Goal: Purchase product/service

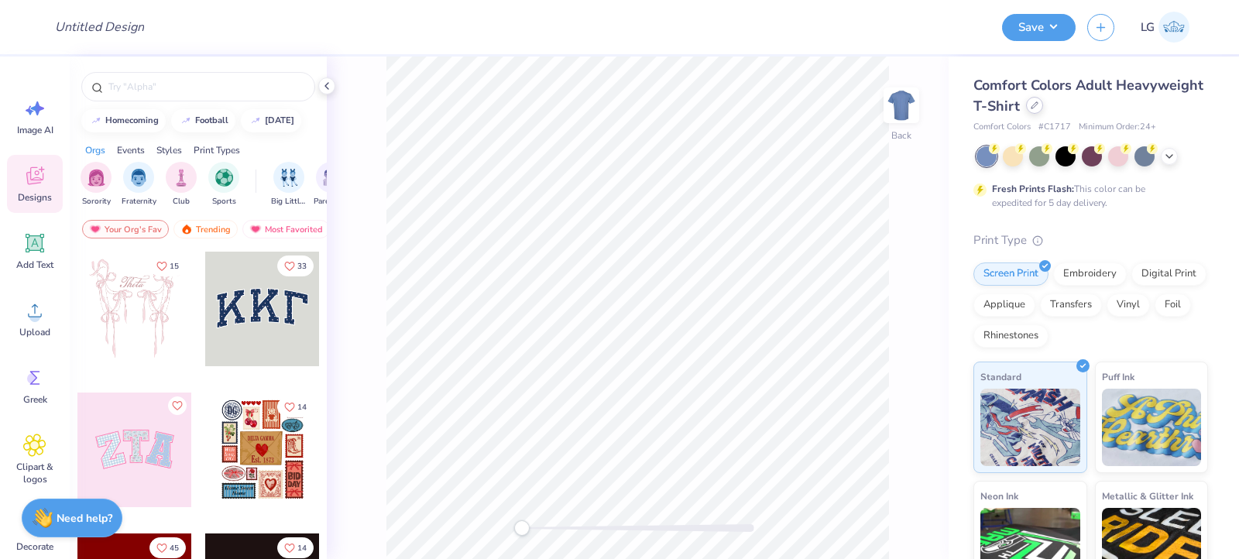
click at [1043, 111] on div at bounding box center [1034, 105] width 17 height 17
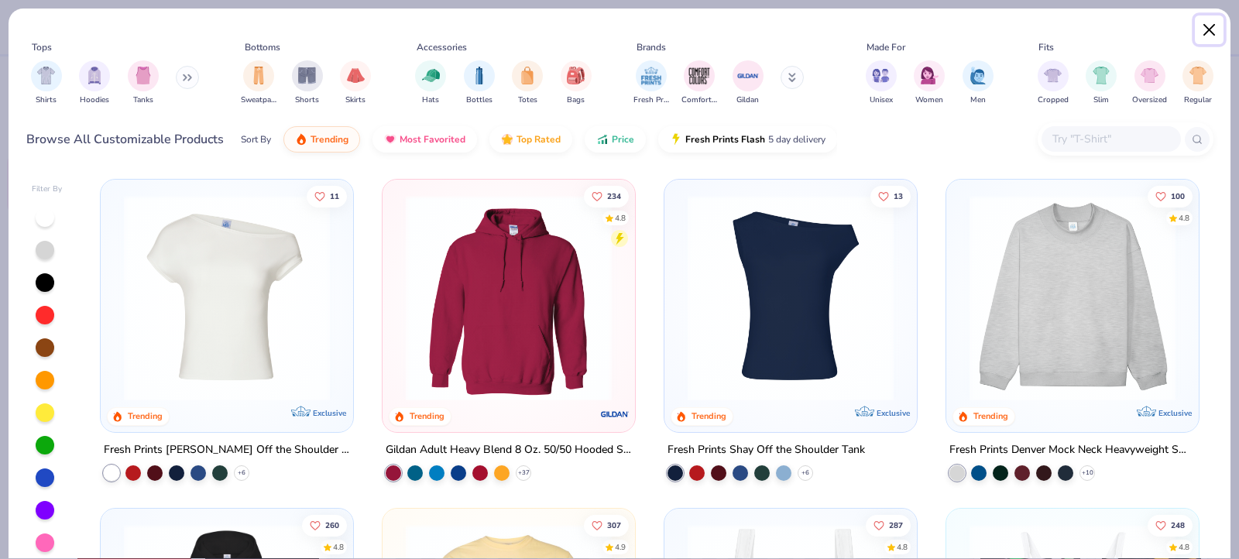
click at [1206, 40] on button "Close" at bounding box center [1209, 29] width 29 height 29
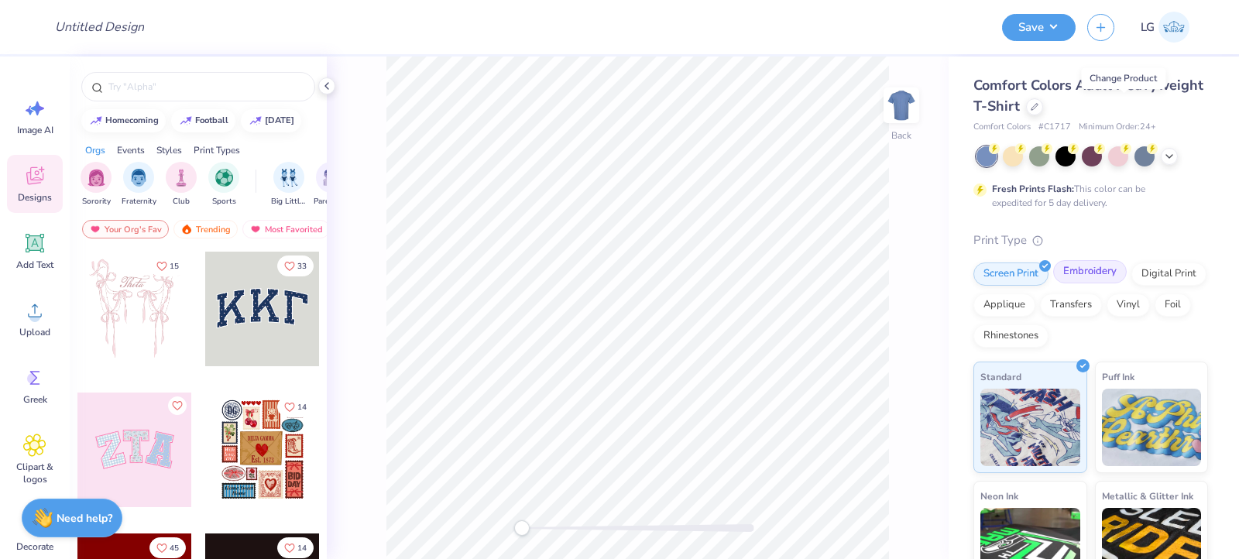
click at [1088, 263] on div "Embroidery" at bounding box center [1090, 271] width 74 height 23
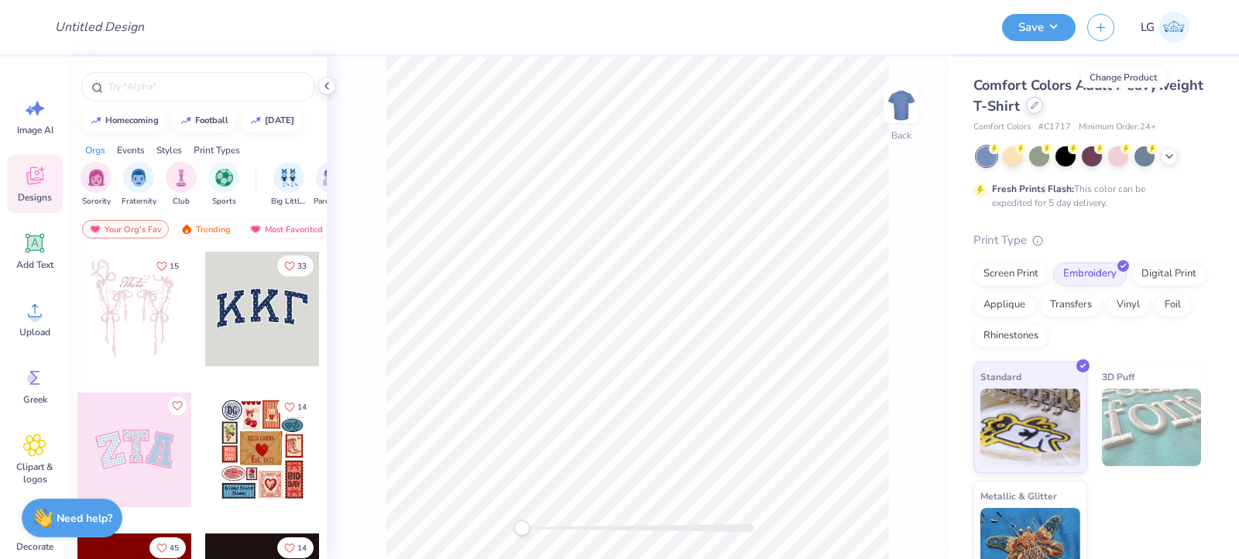
click at [1039, 107] on icon at bounding box center [1035, 105] width 8 height 8
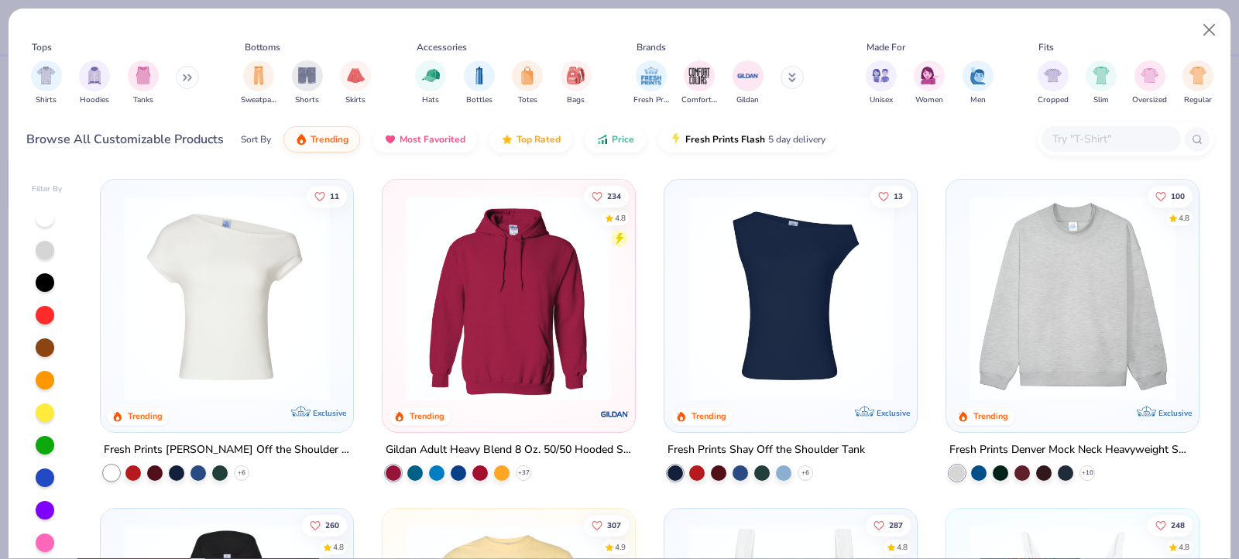
click at [447, 76] on div "Hats Bottles Totes Bags" at bounding box center [504, 82] width 186 height 57
click at [423, 81] on img "filter for Hats" at bounding box center [431, 74] width 18 height 18
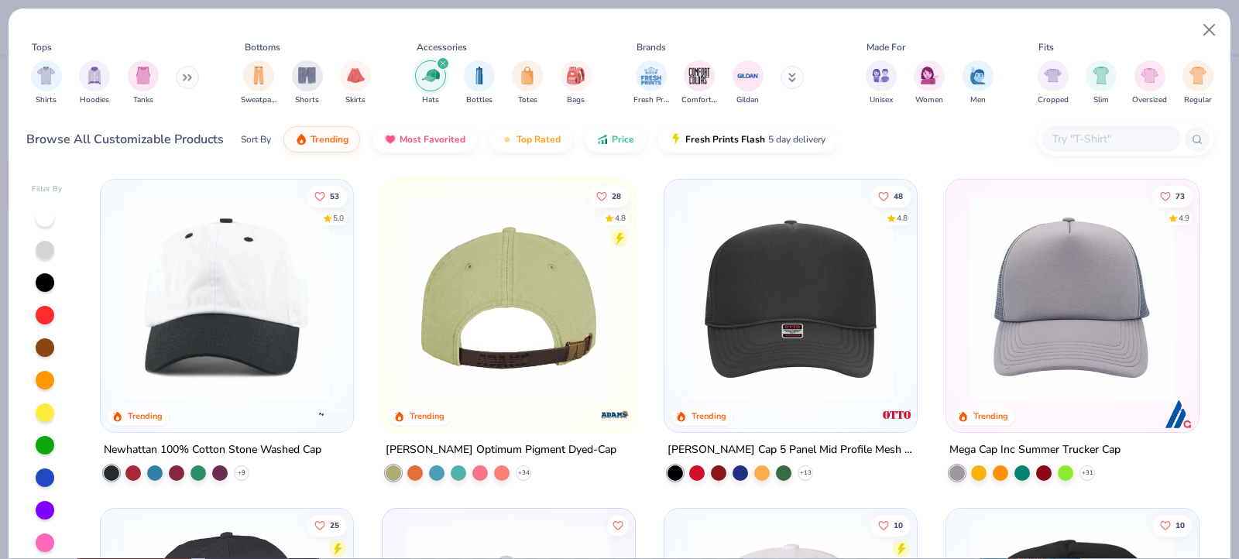
click at [543, 304] on img at bounding box center [509, 298] width 222 height 206
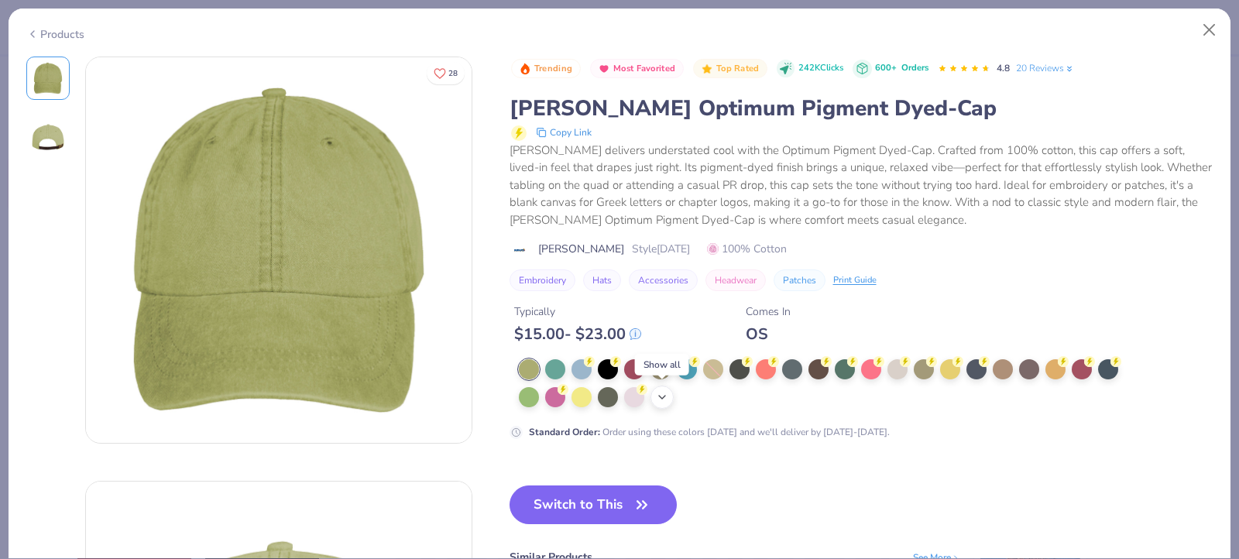
click at [659, 400] on icon at bounding box center [662, 397] width 12 height 12
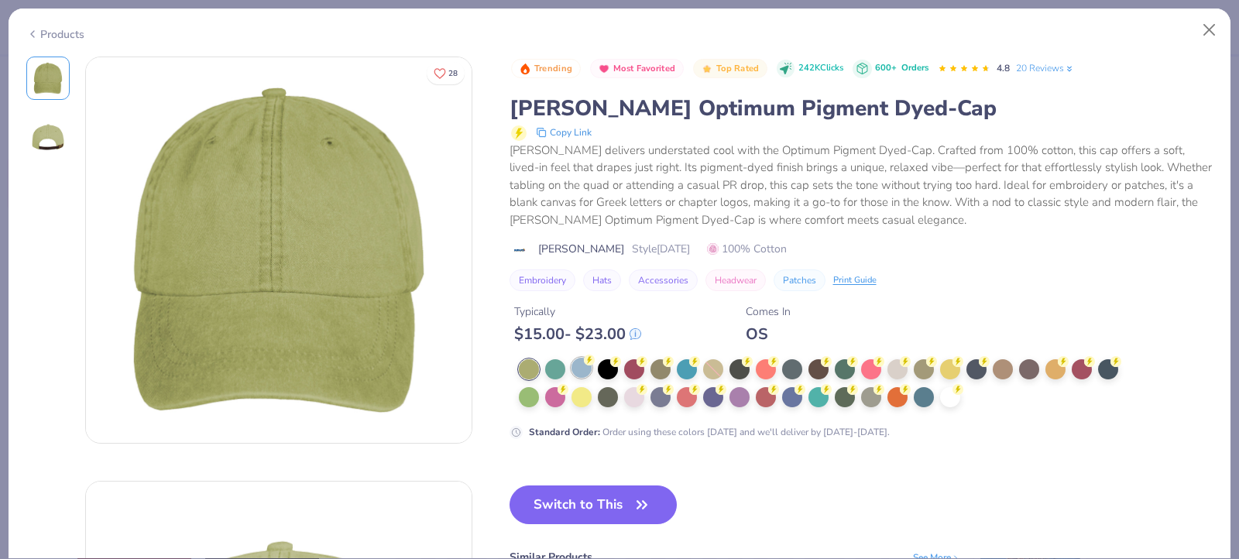
click at [580, 364] on div at bounding box center [582, 368] width 20 height 20
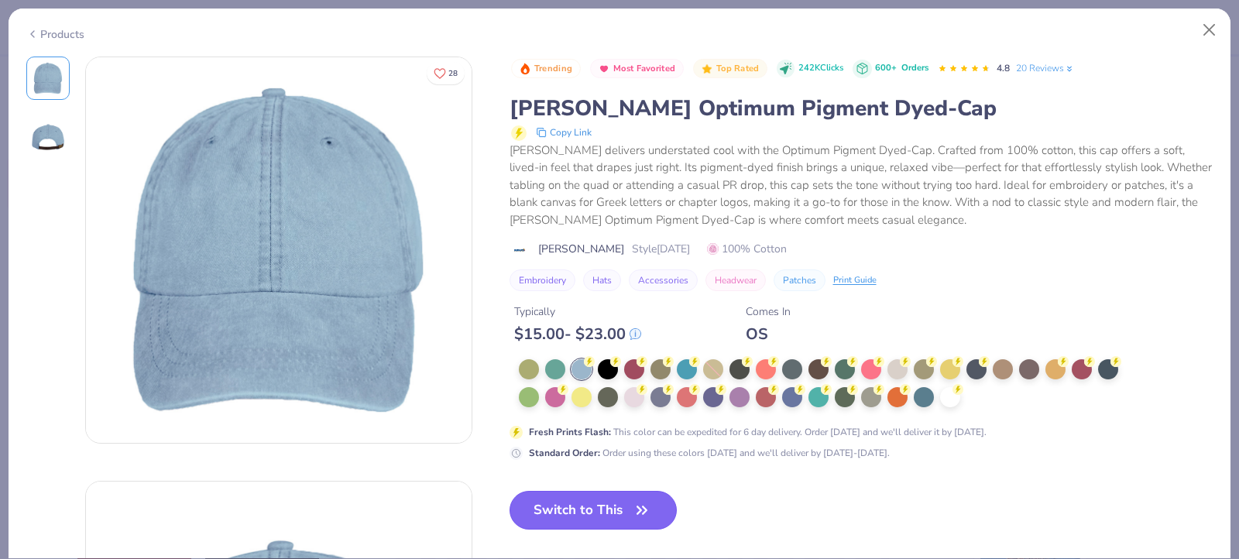
click at [606, 507] on button "Switch to This" at bounding box center [594, 510] width 168 height 39
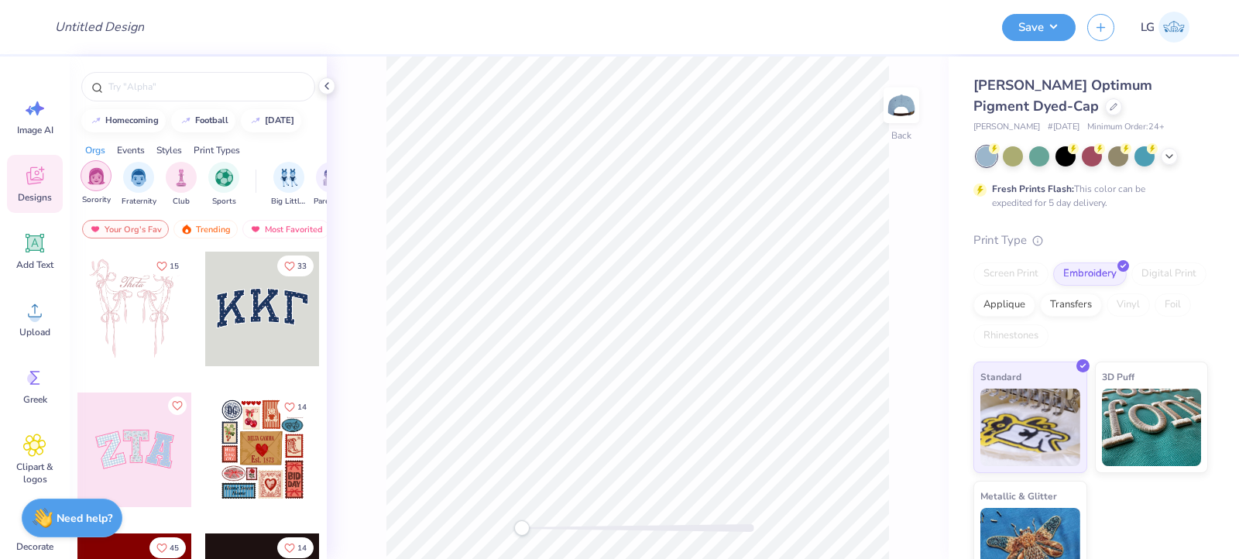
click at [98, 172] on img "filter for Sorority" at bounding box center [97, 176] width 18 height 18
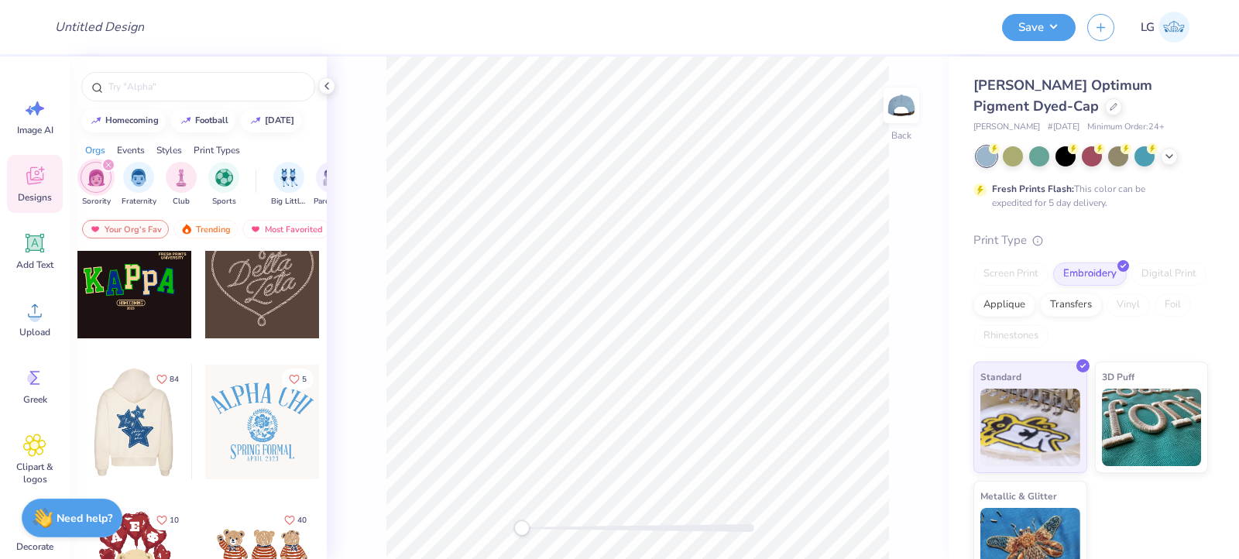
scroll to position [387, 0]
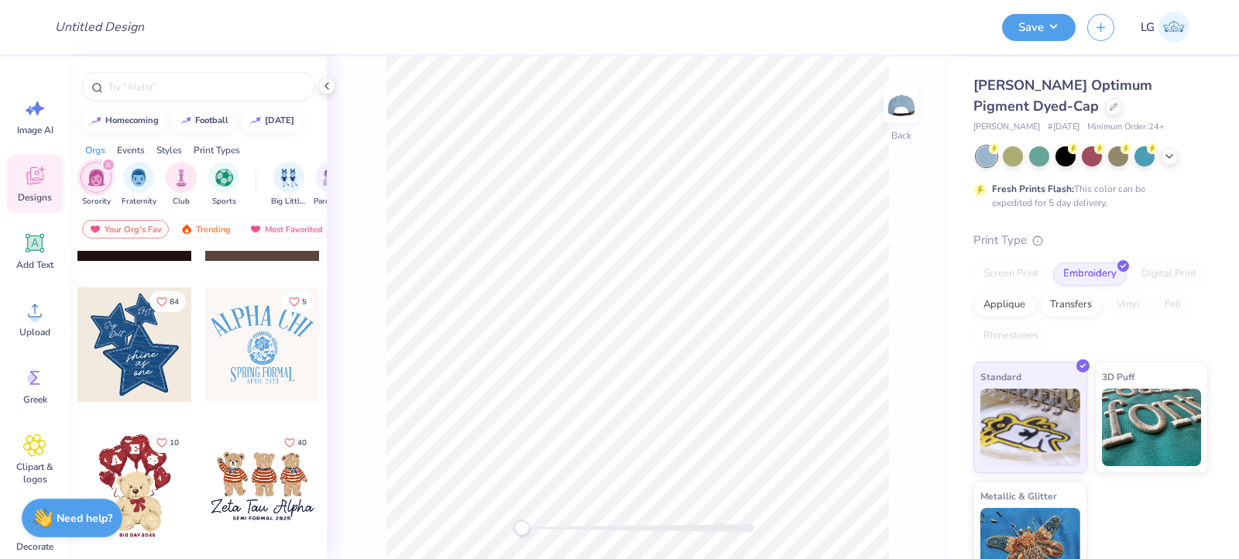
click at [166, 143] on div "Styles" at bounding box center [169, 150] width 26 height 14
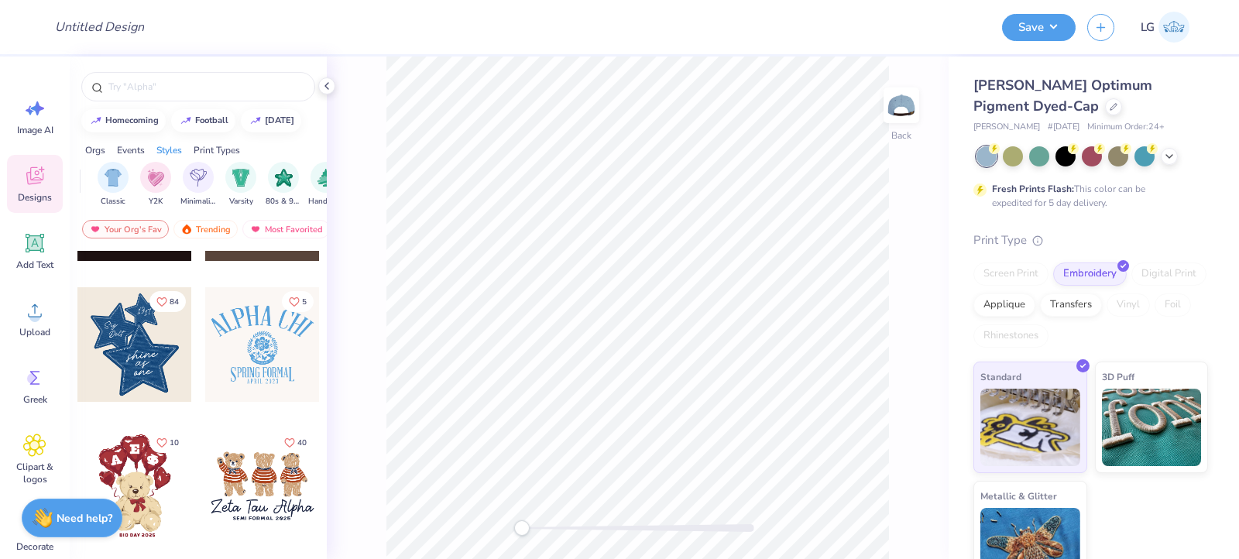
scroll to position [0, 812]
click at [269, 167] on img "filter for 80s & 90s" at bounding box center [267, 176] width 18 height 18
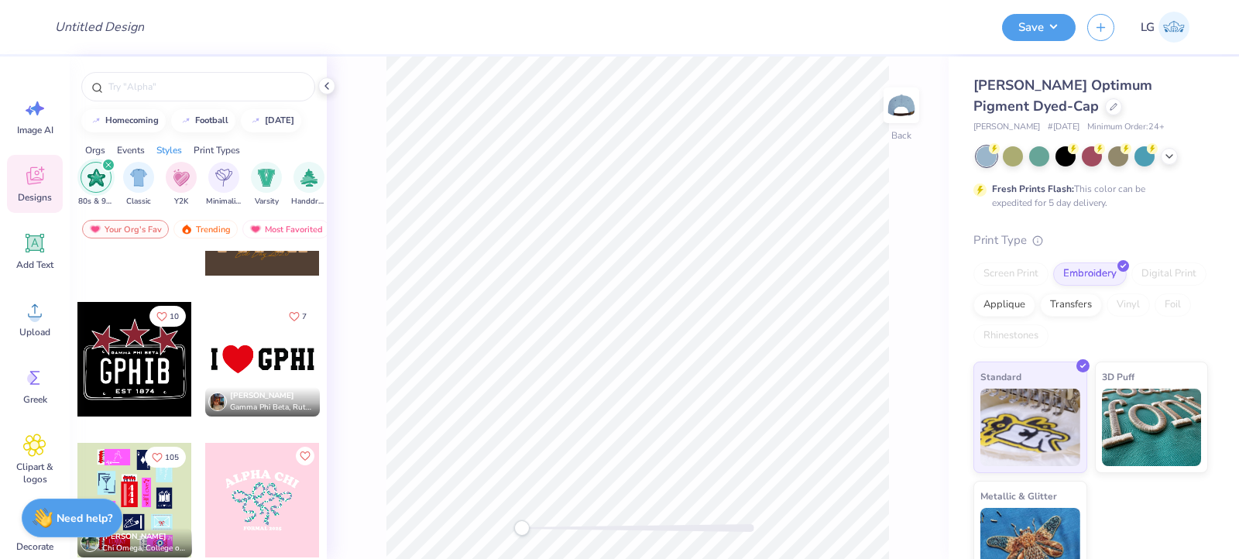
scroll to position [1084, 0]
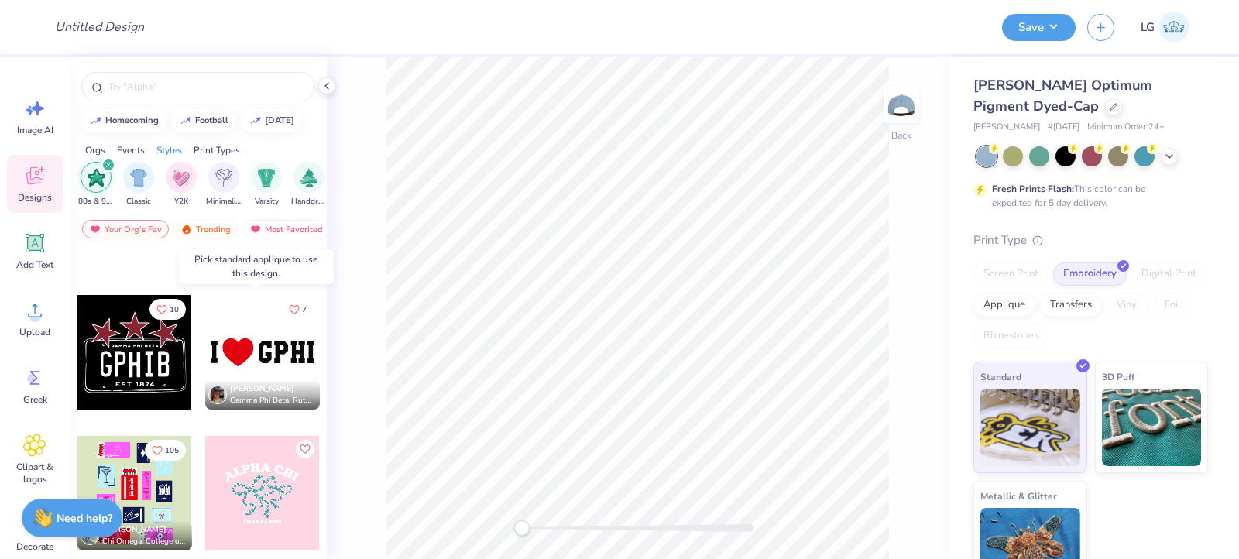
click at [240, 337] on div at bounding box center [262, 352] width 115 height 115
click at [259, 347] on div at bounding box center [262, 352] width 115 height 115
click at [1036, 304] on div "Applique" at bounding box center [1005, 302] width 62 height 23
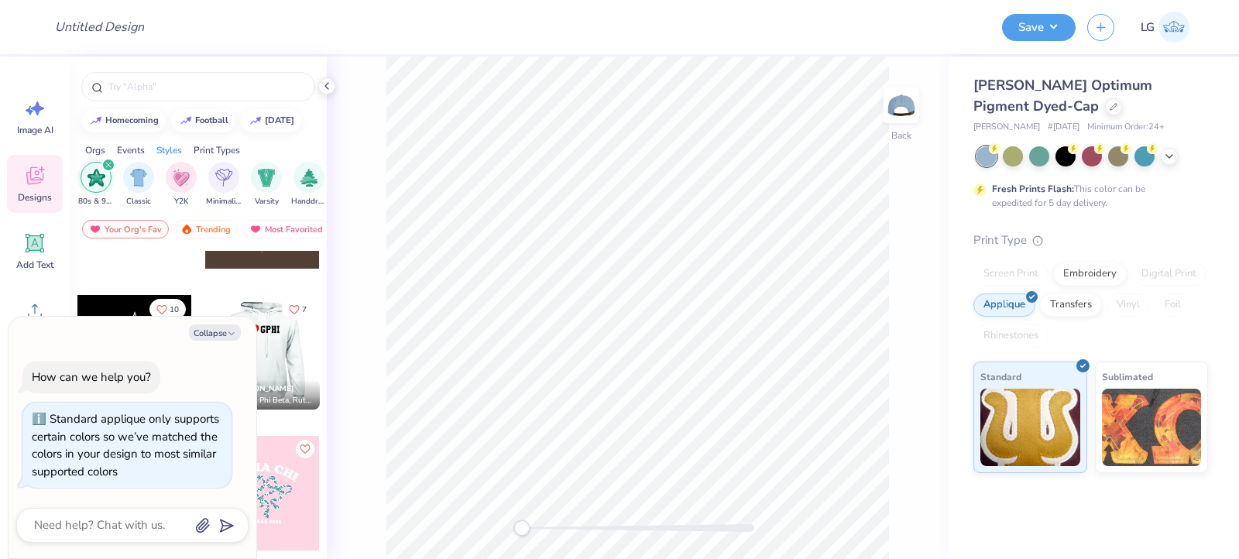
click at [284, 357] on div at bounding box center [263, 352] width 344 height 115
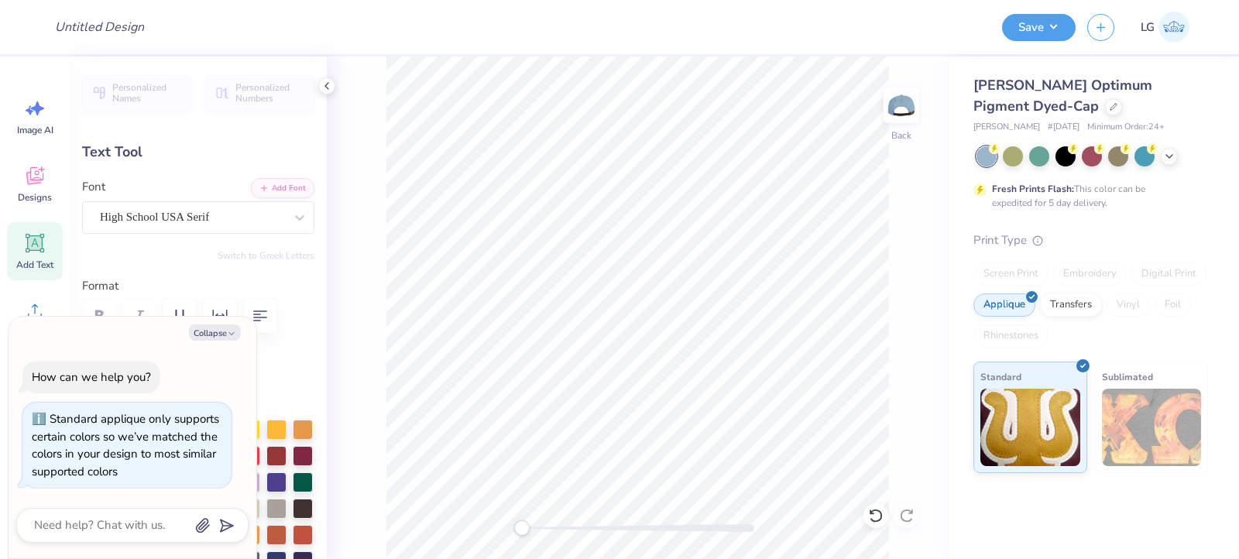
scroll to position [12, 2]
type textarea "x"
type textarea "gph"
type textarea "x"
type textarea "gp"
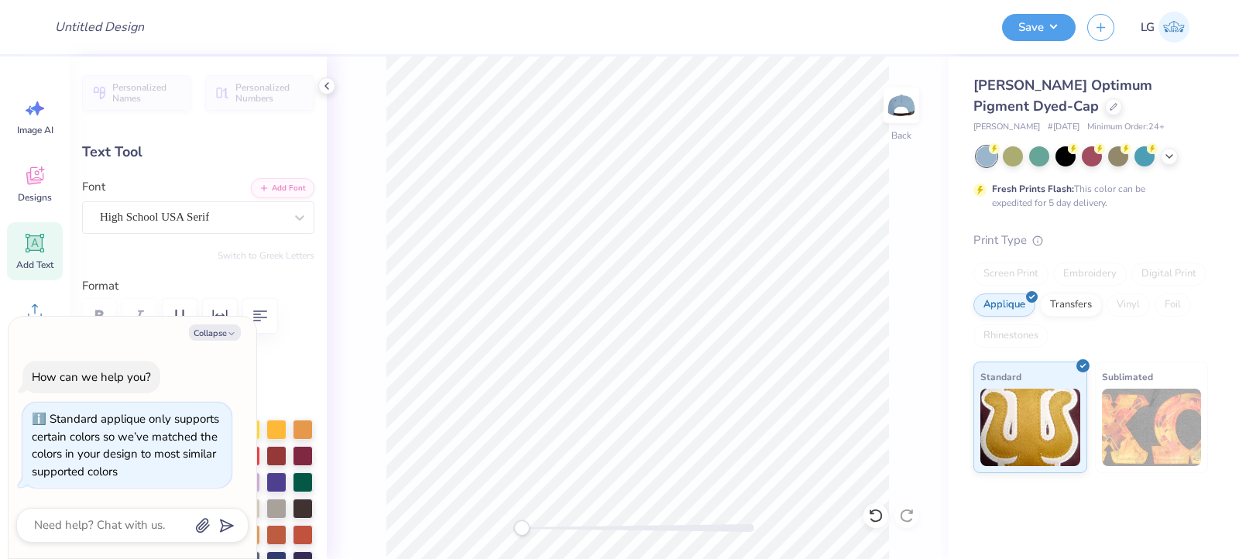
type textarea "x"
type textarea "g"
type textarea "x"
type textarea "c"
type textarea "x"
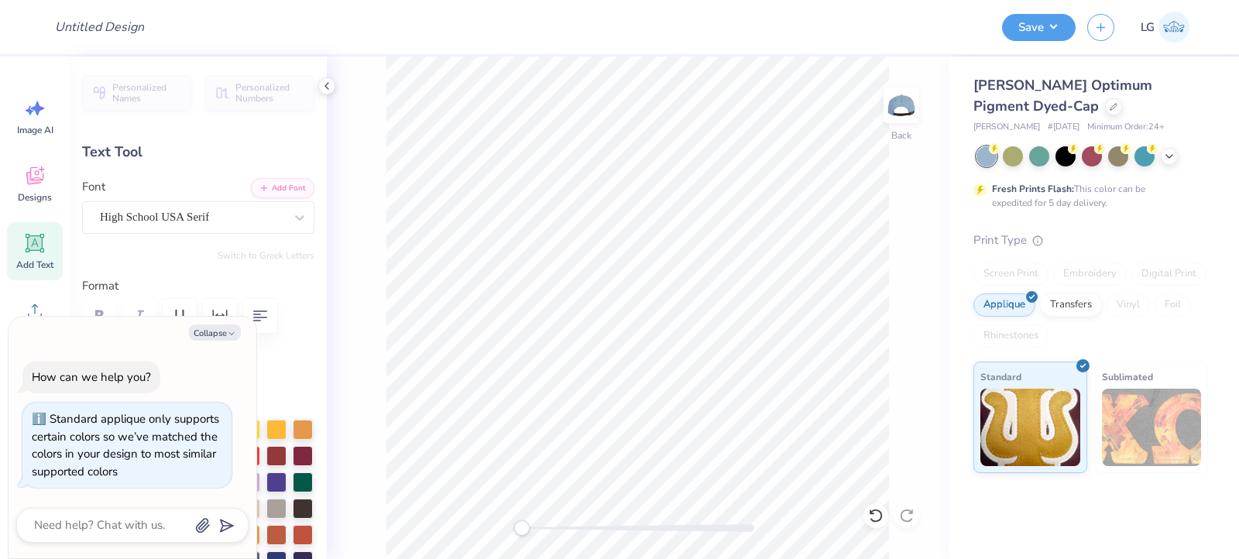
type textarea "co"
type textarea "x"
type textarea "col"
type textarea "x"
type textarea "coll"
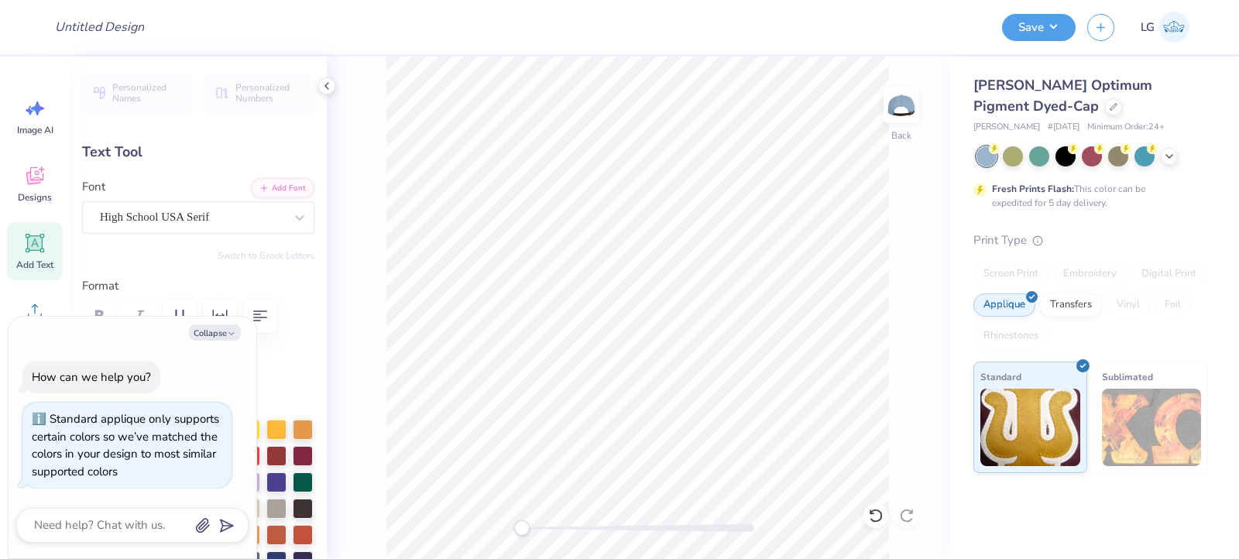
type textarea "x"
type textarea "colle"
type textarea "x"
type textarea "college"
type textarea "x"
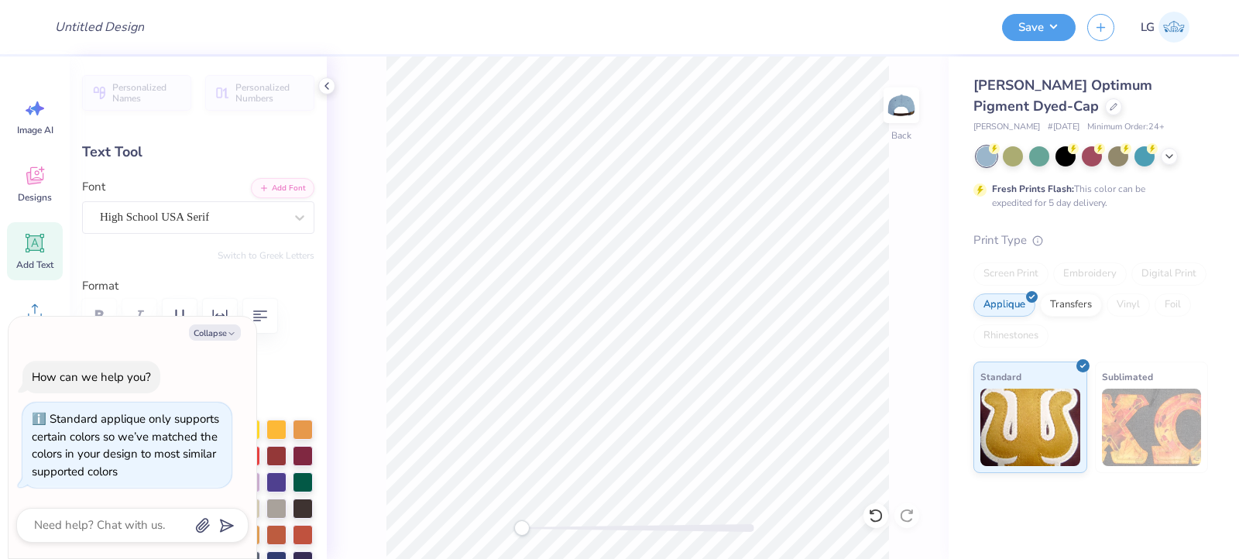
type textarea "college v"
type textarea "x"
type textarea "college vi"
type textarea "x"
type textarea "college vie"
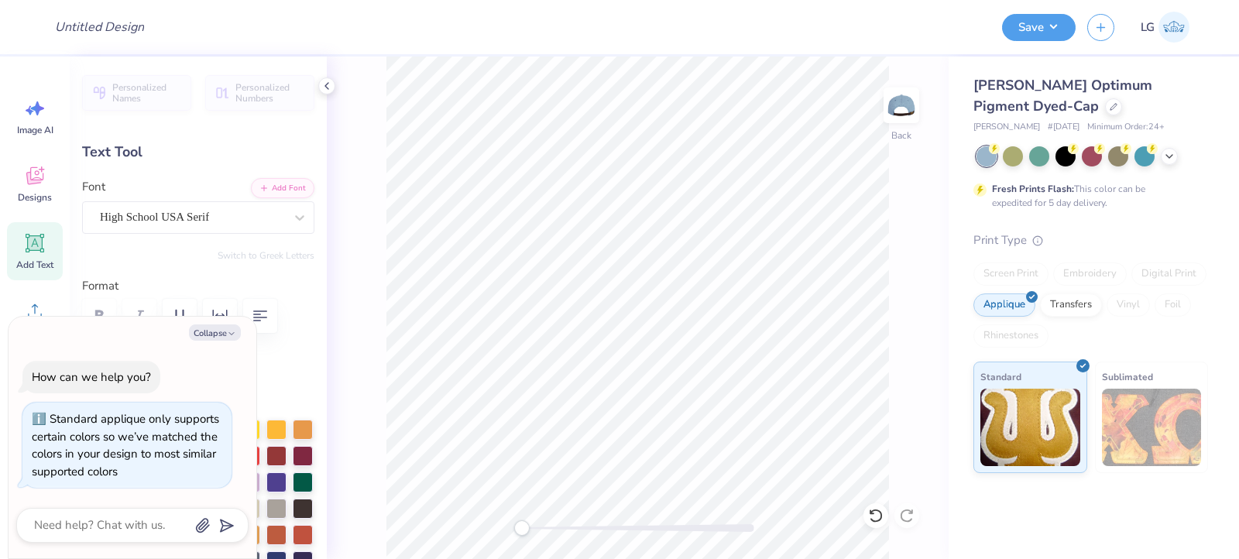
type textarea "x"
type textarea "college view"
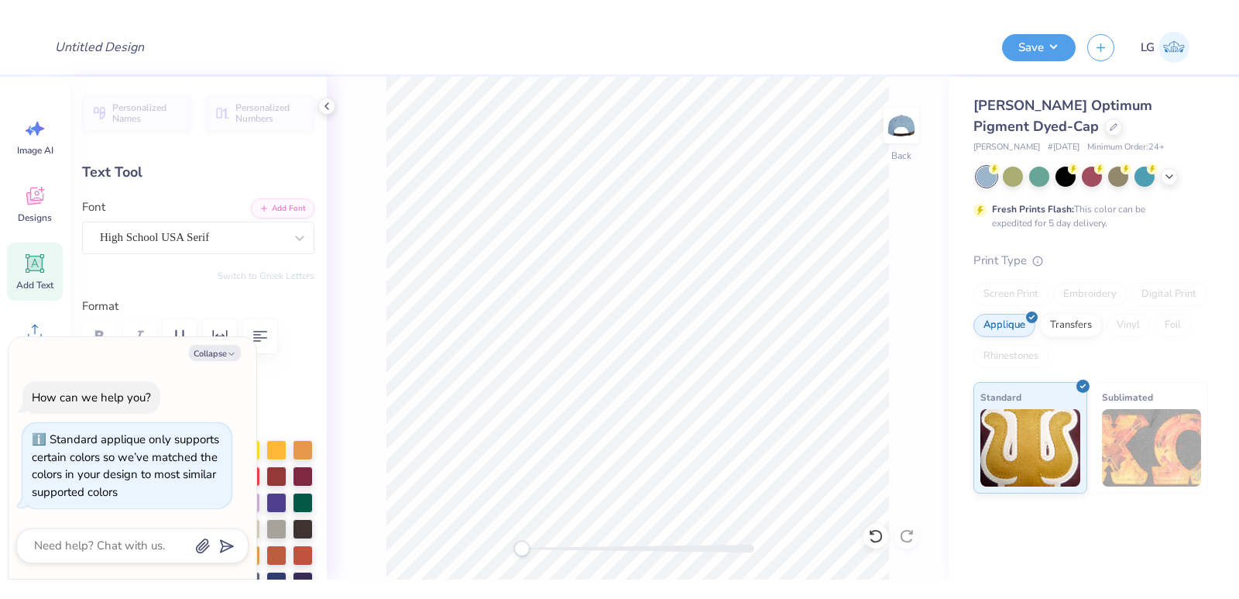
scroll to position [12, 4]
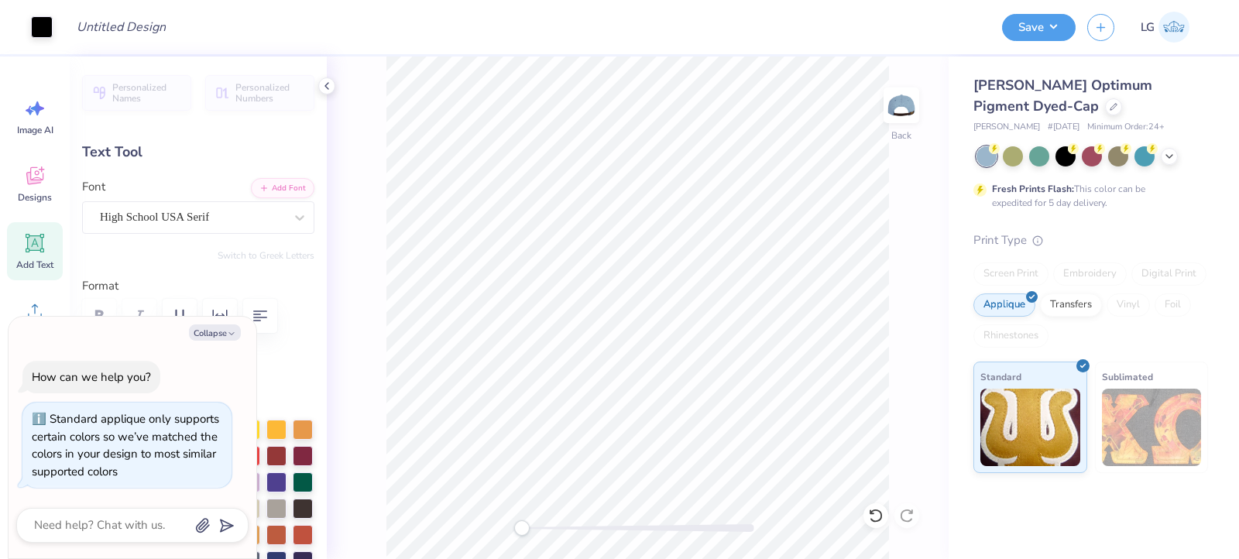
type textarea "x"
type input "4.54"
type textarea "x"
type input "2.28"
type input "0.29"
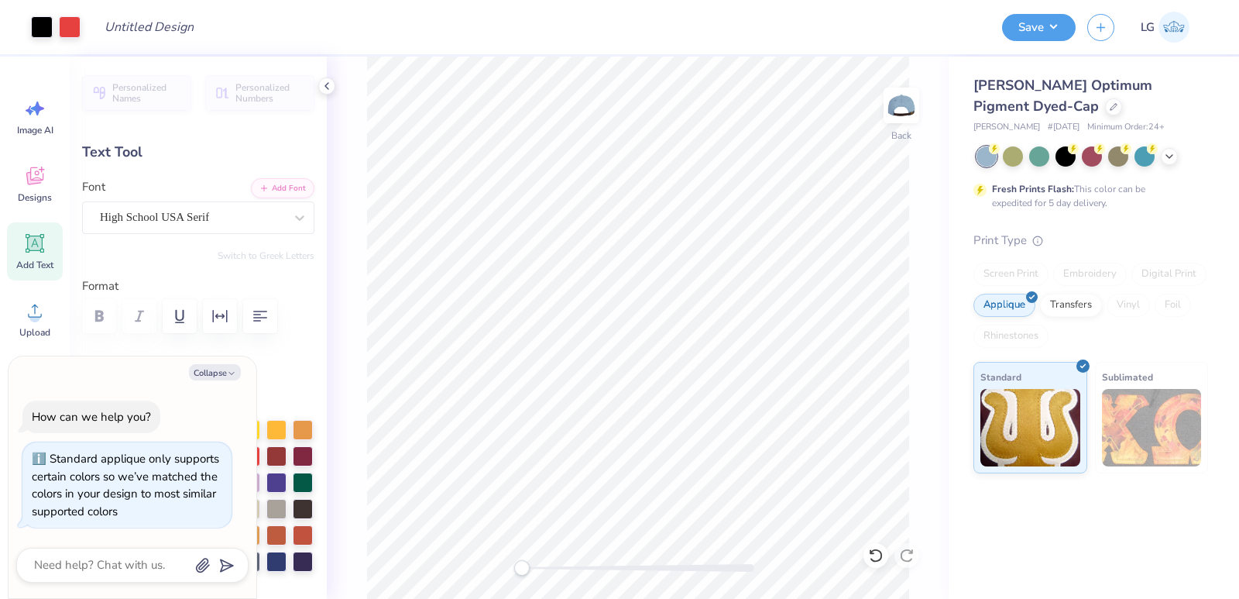
type textarea "x"
